Goal: Information Seeking & Learning: Compare options

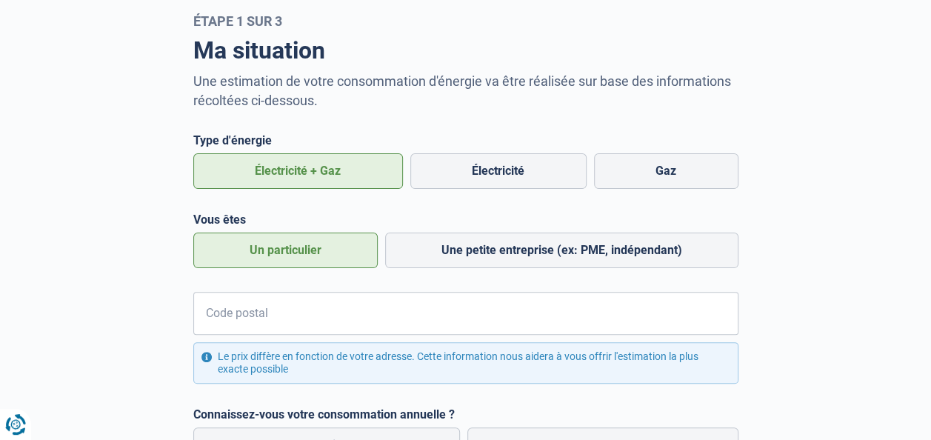
scroll to position [148, 0]
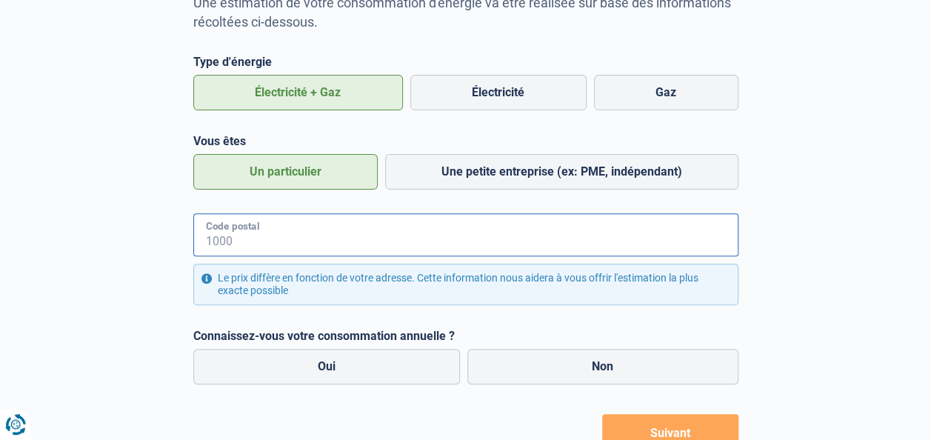
click at [290, 247] on input "Code postal" at bounding box center [465, 234] width 545 height 43
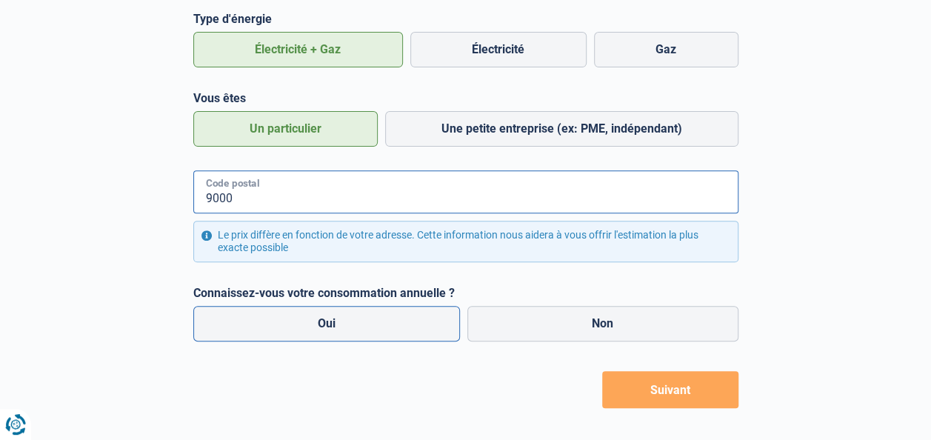
scroll to position [209, 0]
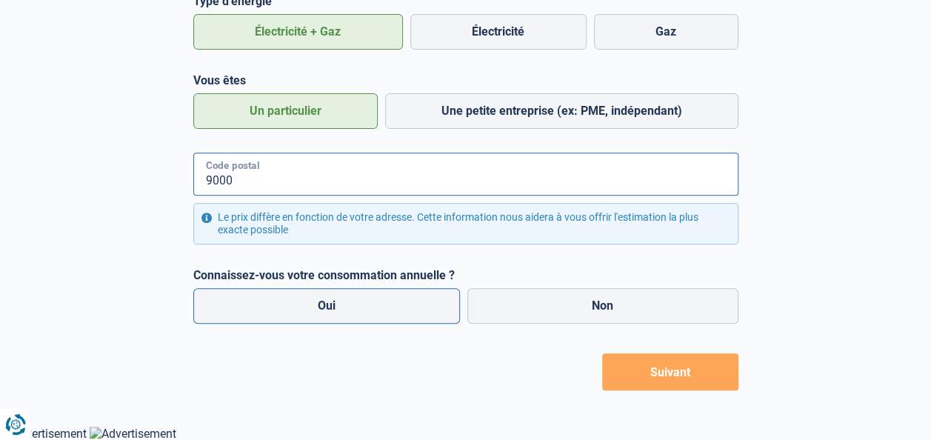
type input "9000"
click at [378, 308] on label "Oui" at bounding box center [326, 306] width 267 height 36
click at [378, 308] on input "Oui" at bounding box center [326, 306] width 267 height 36
radio input "true"
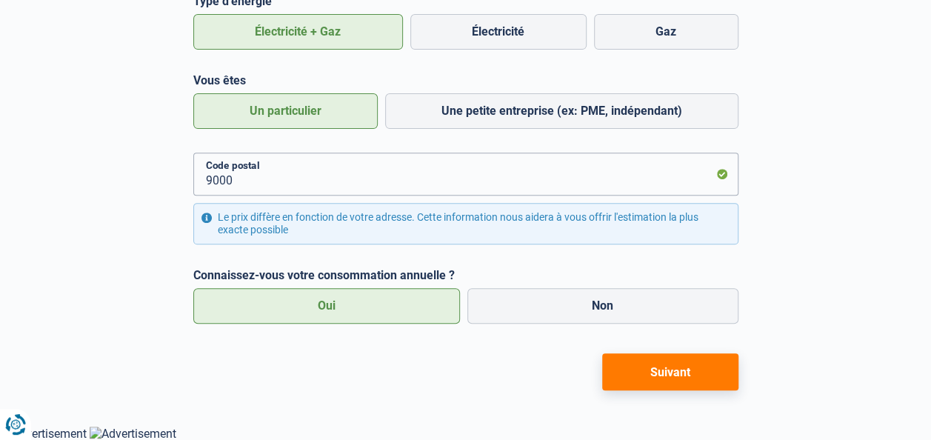
click at [684, 384] on button "Suivant" at bounding box center [670, 371] width 136 height 37
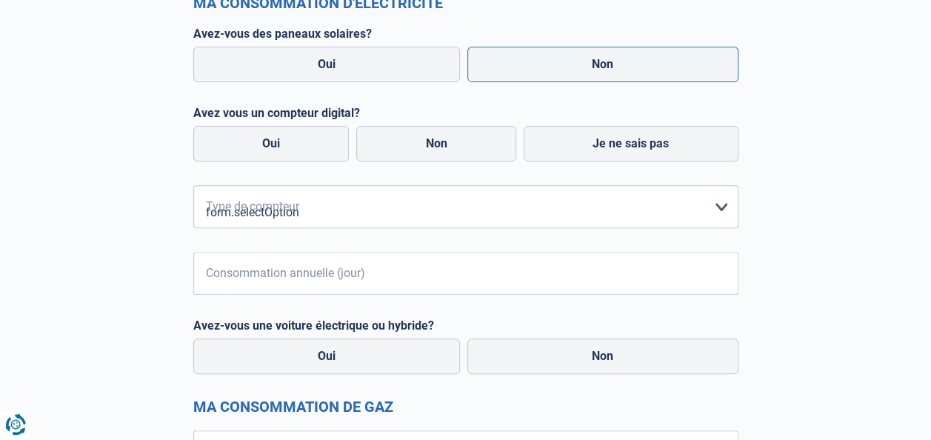
click at [591, 61] on label "Non" at bounding box center [602, 65] width 271 height 36
click at [591, 61] on input "Non" at bounding box center [602, 65] width 271 height 36
radio input "true"
radio input "false"
radio input "true"
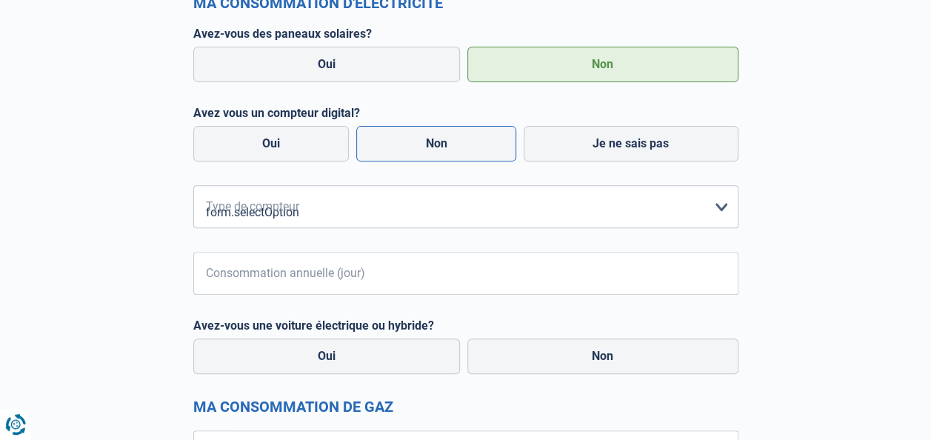
click at [436, 143] on label "Non" at bounding box center [436, 144] width 160 height 36
click at [436, 143] on input "Non" at bounding box center [436, 144] width 160 height 36
radio input "true"
radio input "false"
radio input "true"
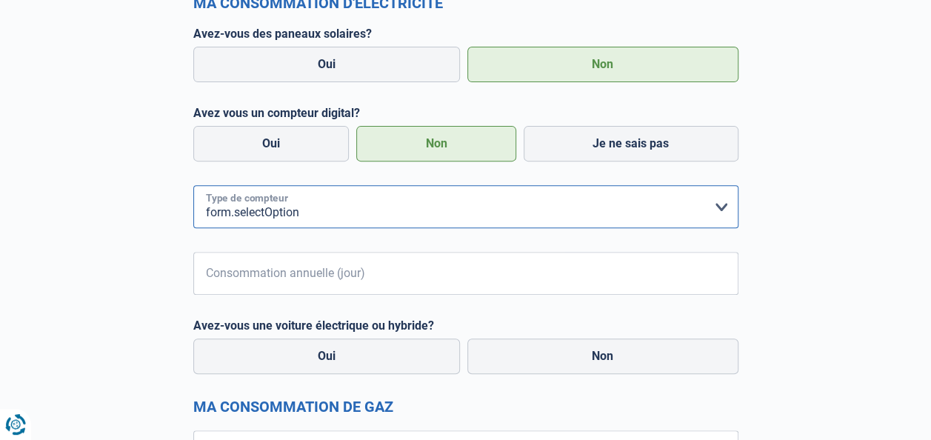
click at [331, 207] on select "form.selectOption Mono-horaire Bi-horaire Mono-horaire + exclusif nuit Bi-horai…" at bounding box center [465, 206] width 545 height 43
select select "day_single_rate"
click at [193, 185] on select "form.selectOption Mono-horaire Bi-horaire Mono-horaire + exclusif nuit Bi-horai…" at bounding box center [465, 206] width 545 height 43
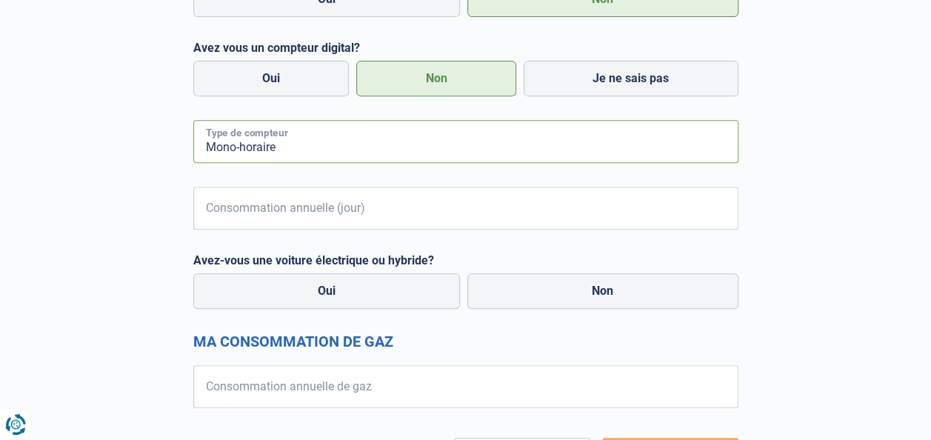
scroll to position [357, 0]
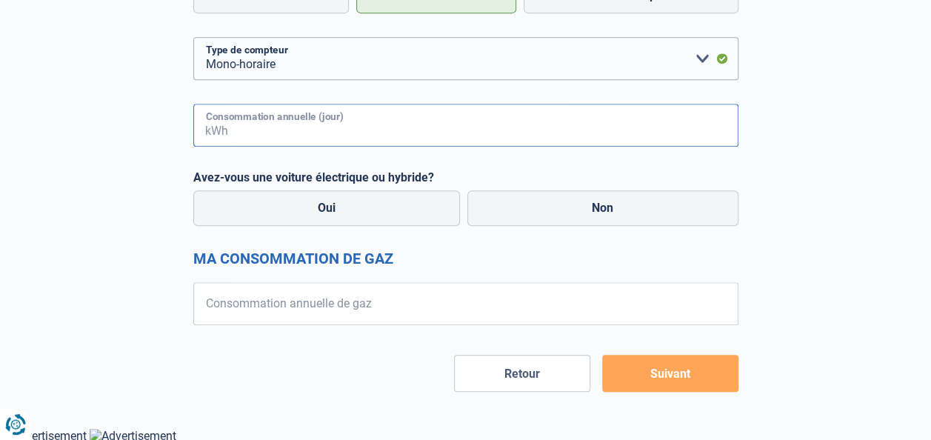
click at [313, 125] on input "Consommation annuelle (jour)" at bounding box center [484, 125] width 507 height 43
type input "3500"
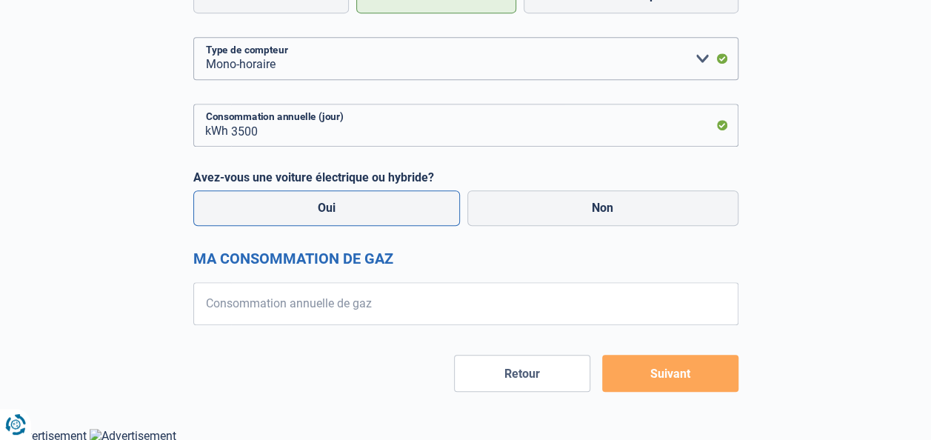
click at [413, 216] on label "Oui" at bounding box center [326, 208] width 267 height 36
click at [413, 216] on input "Oui" at bounding box center [326, 208] width 267 height 36
radio input "true"
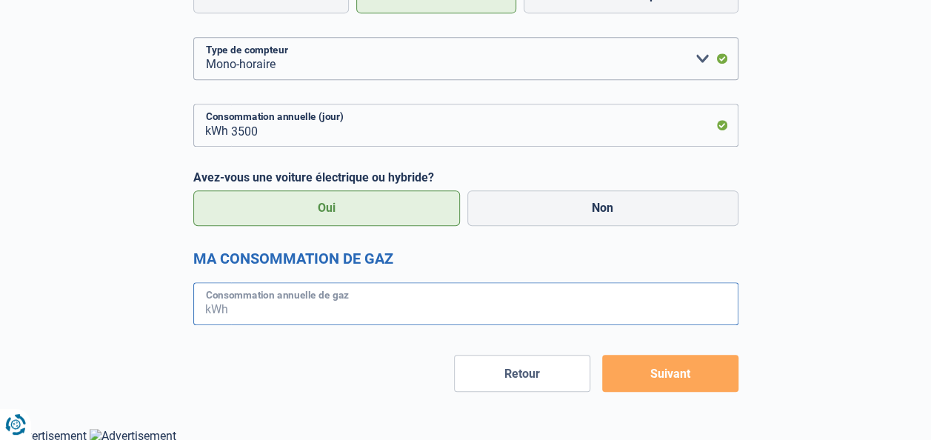
click at [369, 311] on input "Consommation annuelle de gaz" at bounding box center [484, 303] width 507 height 43
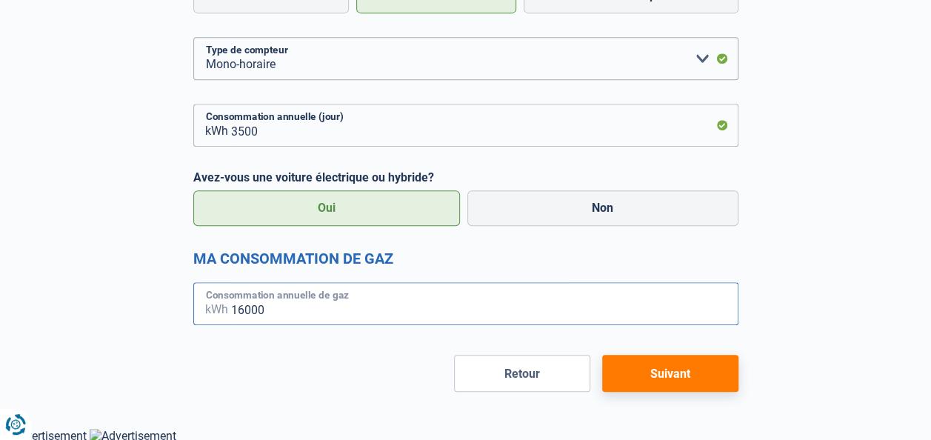
type input "16000"
click at [686, 378] on button "Suivant" at bounding box center [670, 373] width 136 height 37
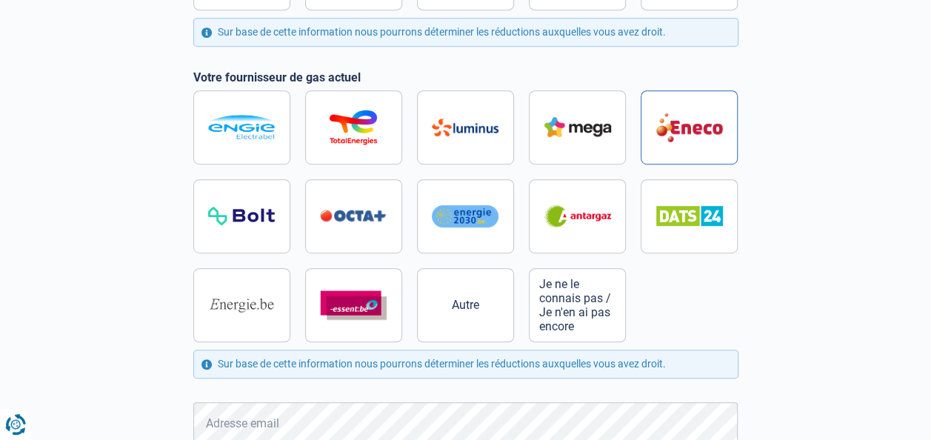
click at [686, 145] on label at bounding box center [689, 127] width 97 height 74
click at [686, 145] on input "radio" at bounding box center [465, 216] width 545 height 252
radio input "true"
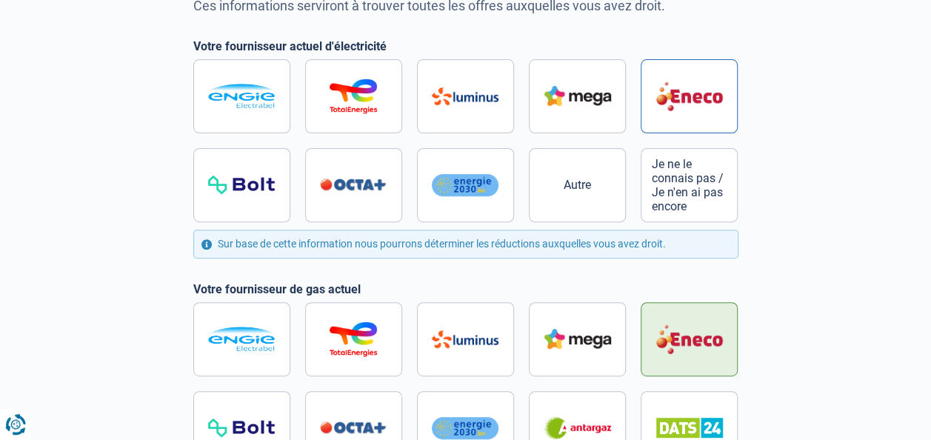
scroll to position [13, 0]
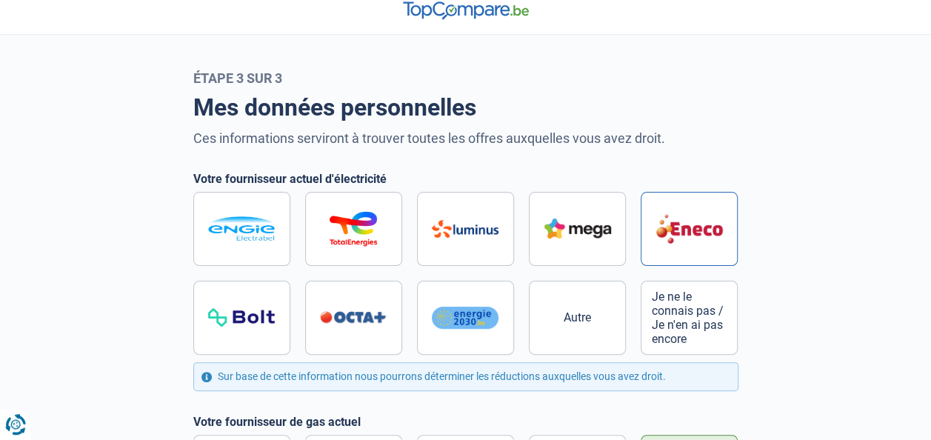
click at [700, 230] on img at bounding box center [689, 228] width 67 height 31
click at [700, 230] on input "radio" at bounding box center [465, 273] width 545 height 163
radio input "true"
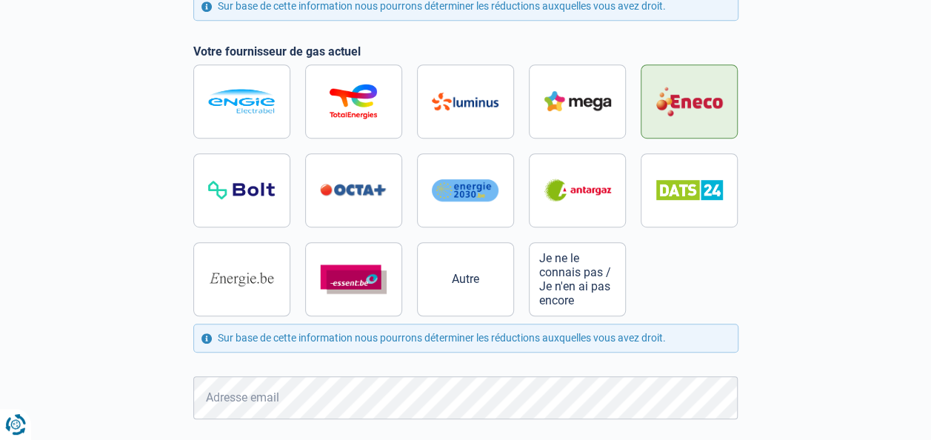
scroll to position [531, 0]
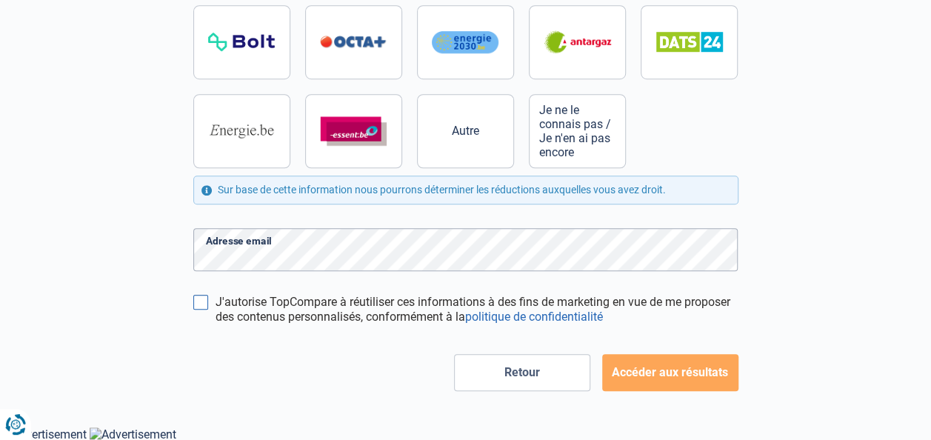
click at [201, 298] on input "J'autorise TopCompare à réutiliser ces informations à des fins de marketing en …" at bounding box center [200, 302] width 15 height 15
checkbox input "true"
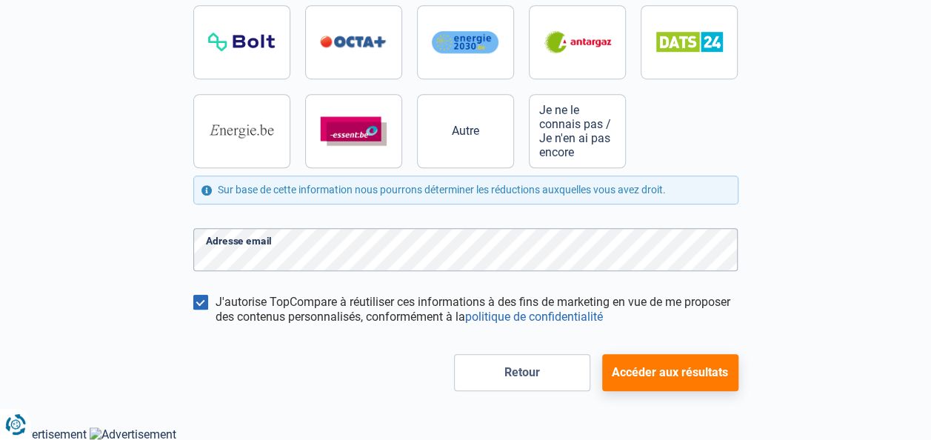
click at [659, 368] on button "Accéder aux résultats" at bounding box center [670, 372] width 136 height 37
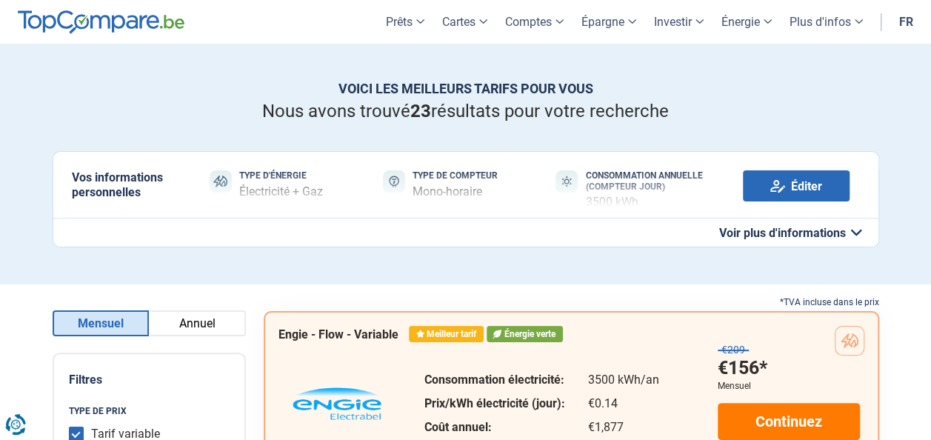
click at [181, 320] on button "Annuel" at bounding box center [197, 323] width 97 height 26
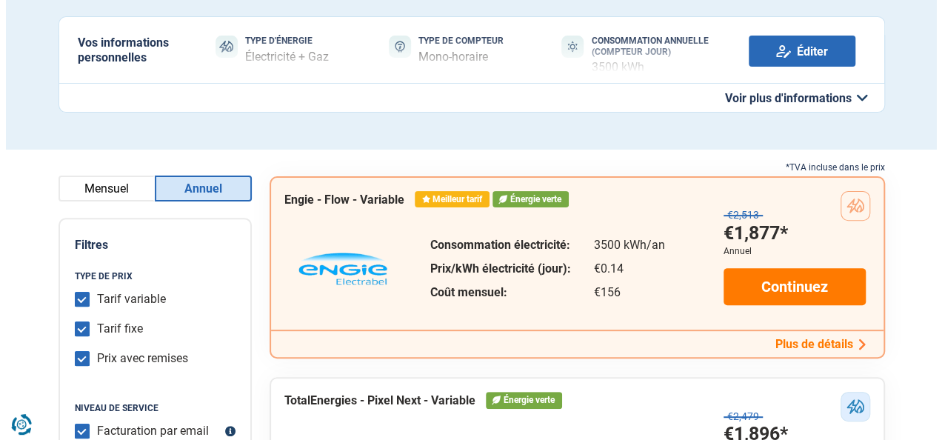
scroll to position [222, 0]
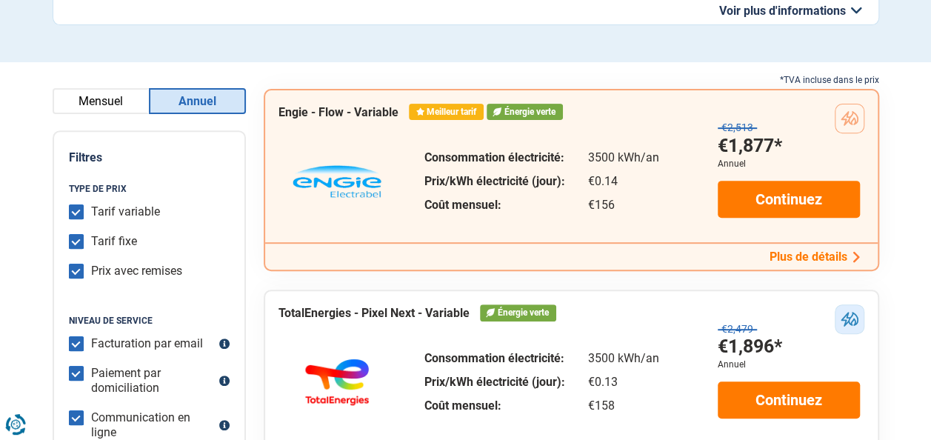
click at [800, 260] on button "Plus de détails" at bounding box center [814, 257] width 99 height 16
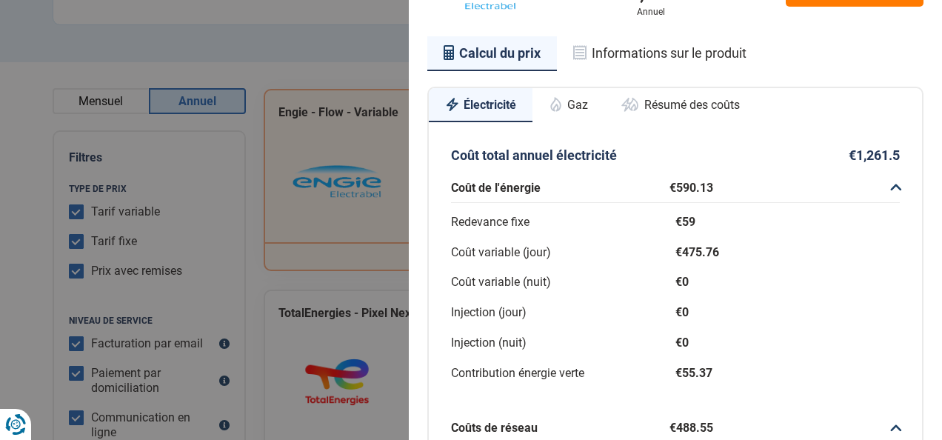
scroll to position [101, 0]
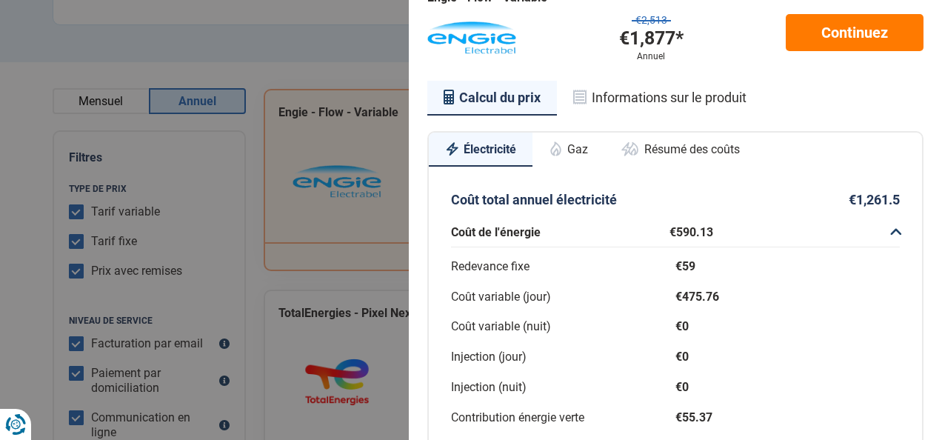
click at [579, 152] on button "Gaz" at bounding box center [568, 149] width 72 height 33
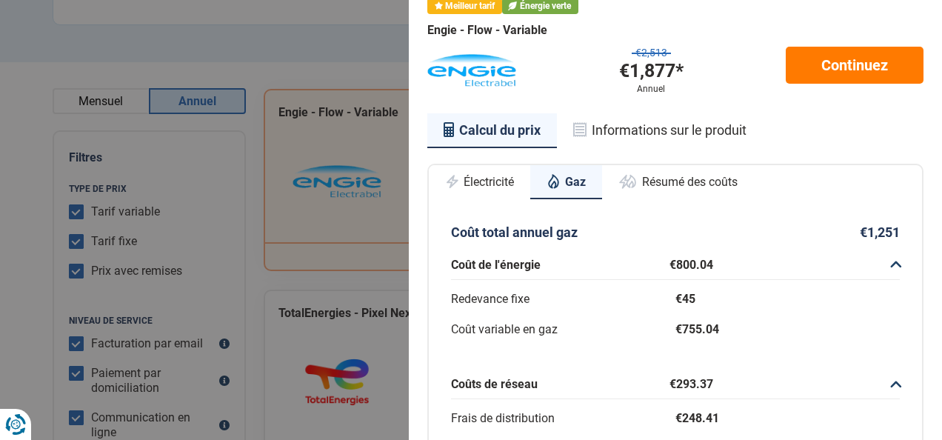
scroll to position [67, 0]
click at [492, 185] on button "Électricité" at bounding box center [479, 182] width 101 height 33
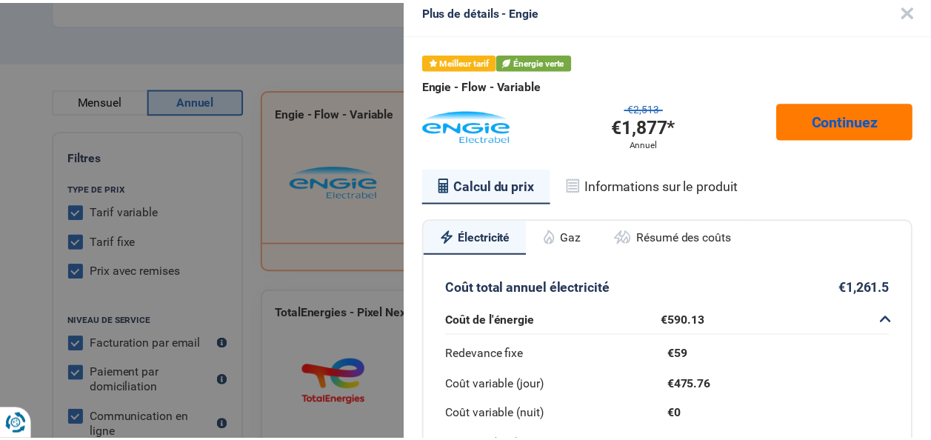
scroll to position [0, 0]
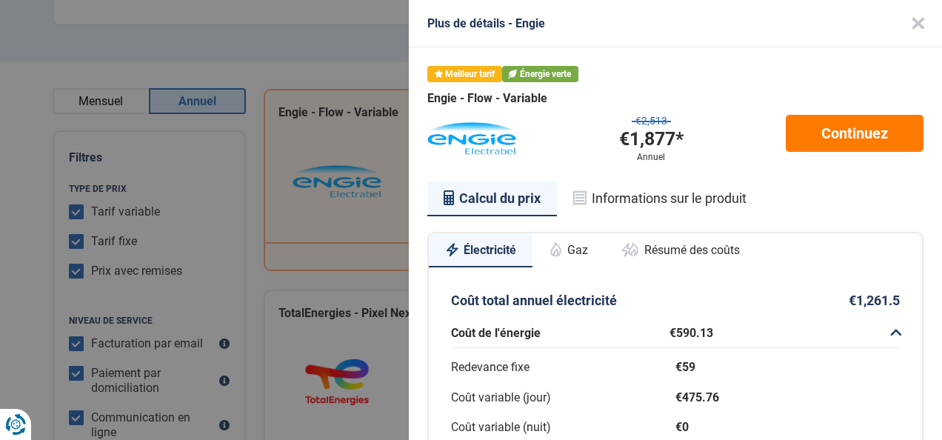
click at [902, 30] on button "Close" at bounding box center [917, 23] width 47 height 47
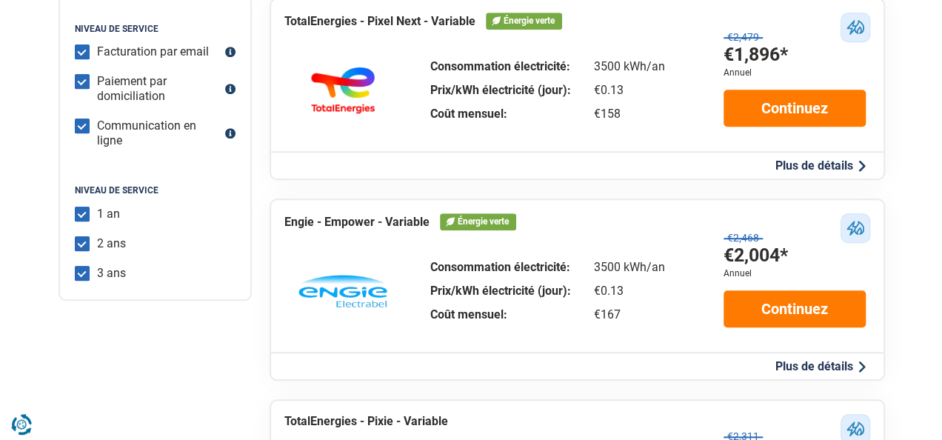
scroll to position [518, 0]
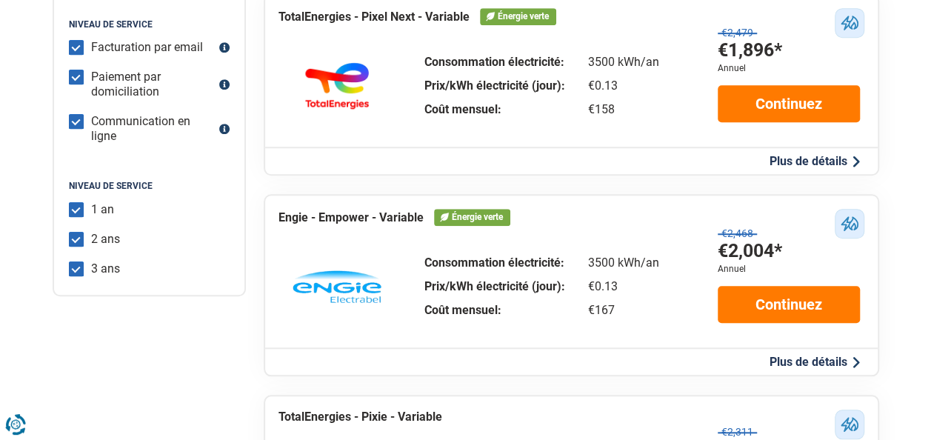
click at [800, 355] on div "Plus de détails Plus de détails - Engie Engie - Empower - Variable €2,468 €2,00…" at bounding box center [571, 360] width 612 height 27
click at [798, 364] on button "Plus de détails" at bounding box center [814, 362] width 99 height 16
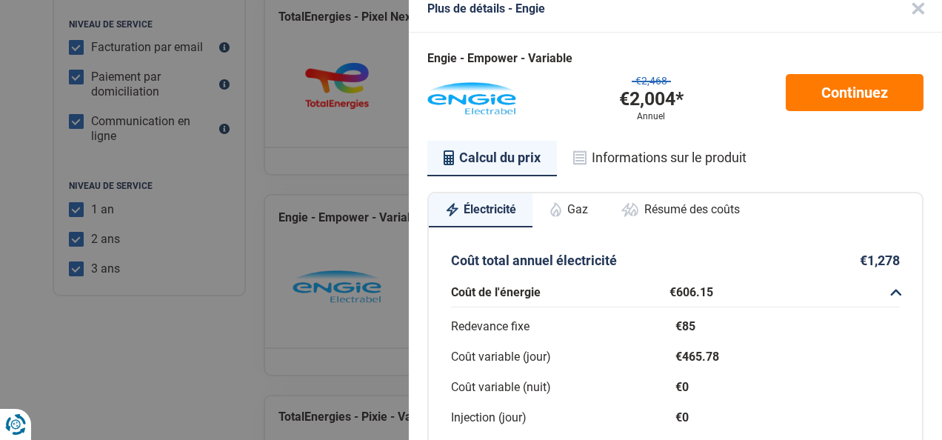
scroll to position [1, 0]
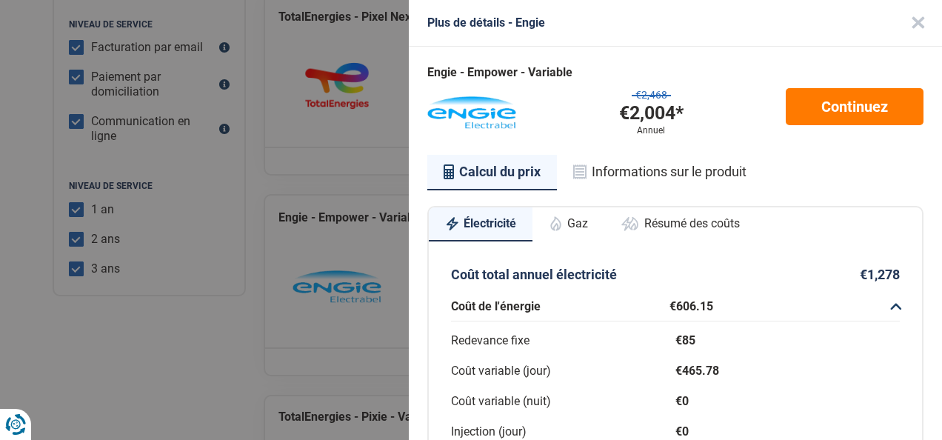
click at [578, 220] on button "Gaz" at bounding box center [568, 223] width 72 height 33
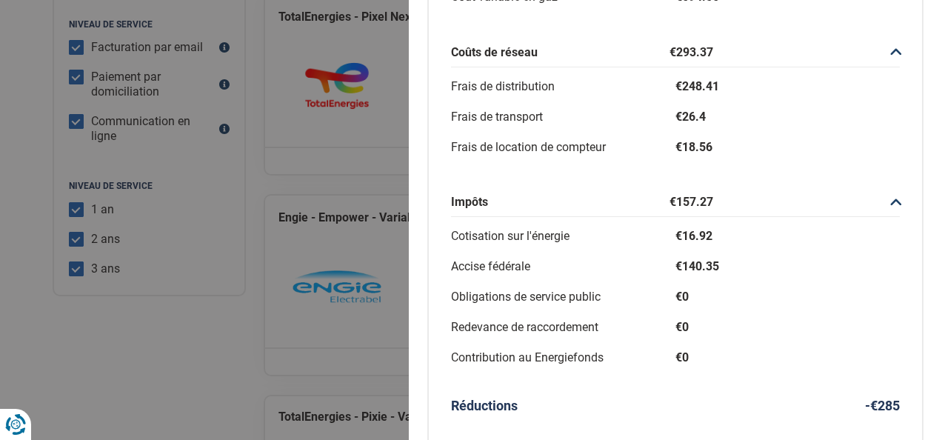
scroll to position [412, 0]
